Goal: Information Seeking & Learning: Learn about a topic

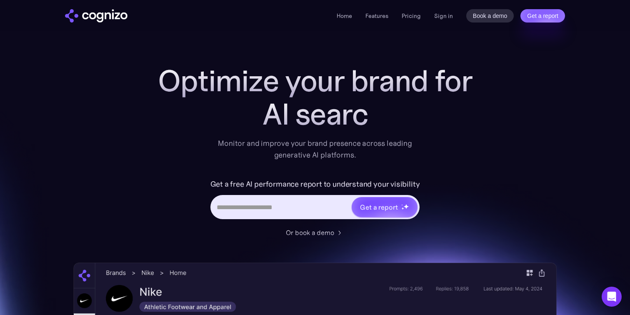
click at [443, 8] on div "Home Features Pricing Book a demo Get a report Sign in Book a demo Get a report" at bounding box center [315, 15] width 600 height 31
click at [443, 14] on link "Sign in" at bounding box center [443, 16] width 19 height 10
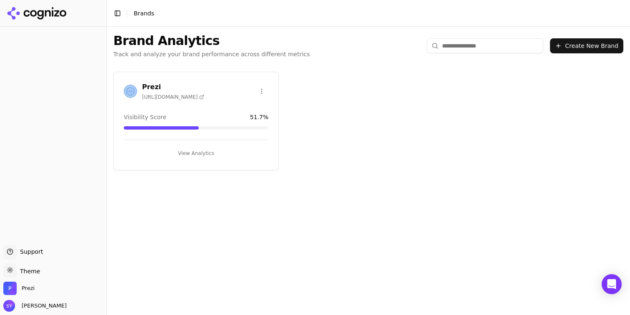
click at [199, 149] on button "View Analytics" at bounding box center [196, 153] width 145 height 13
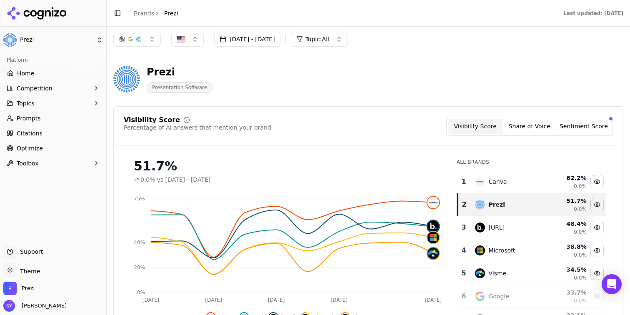
scroll to position [12, 0]
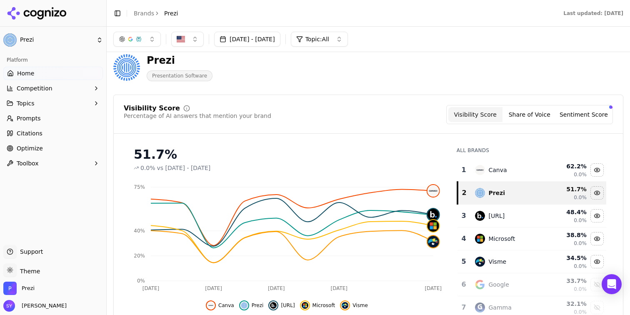
click at [74, 100] on button "Topics" at bounding box center [53, 103] width 100 height 13
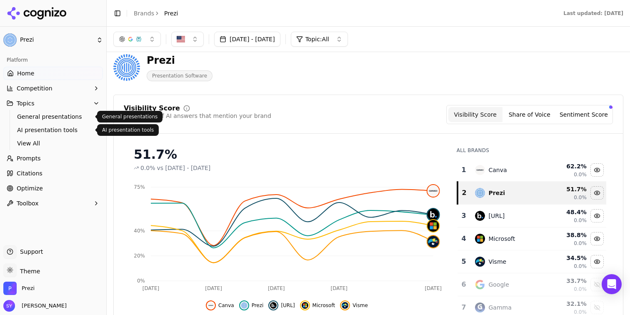
click at [70, 128] on span "AI presentation tools" at bounding box center [53, 130] width 73 height 8
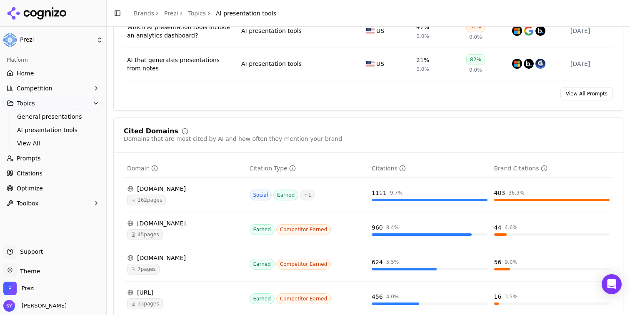
scroll to position [478, 0]
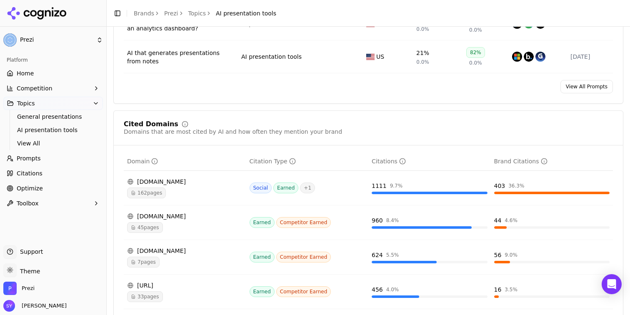
click at [186, 192] on div "162 pages" at bounding box center [185, 193] width 116 height 11
click at [159, 193] on span "162 pages" at bounding box center [146, 193] width 39 height 11
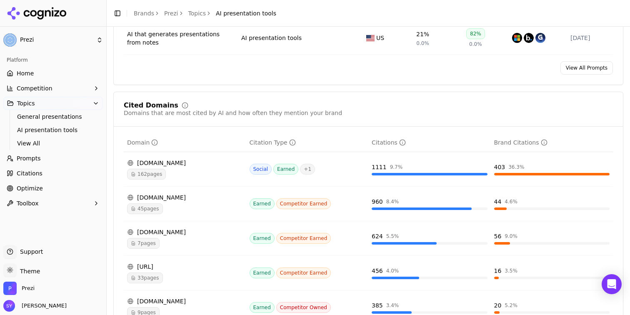
scroll to position [503, 0]
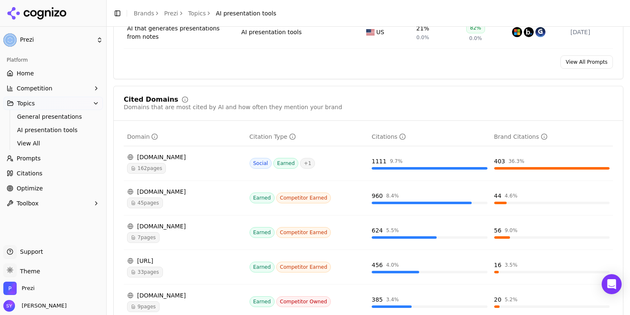
click at [138, 169] on span "162 pages" at bounding box center [146, 168] width 39 height 11
click at [190, 165] on div "162 pages" at bounding box center [185, 168] width 116 height 11
click at [204, 165] on div "162 pages" at bounding box center [185, 168] width 116 height 11
